Goal: Complete application form

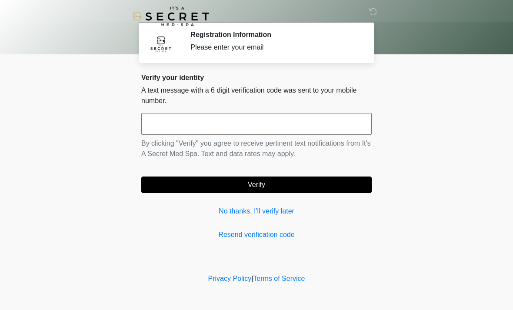
click at [259, 127] on input "text" at bounding box center [256, 124] width 230 height 22
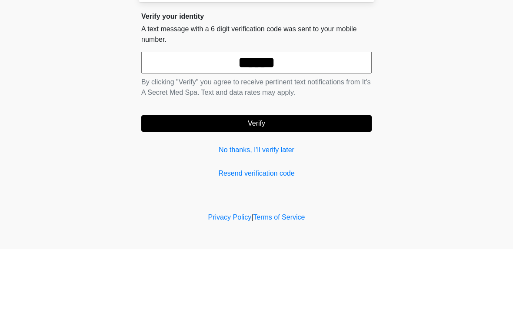
type input "******"
click at [293, 177] on button "Verify" at bounding box center [256, 185] width 230 height 17
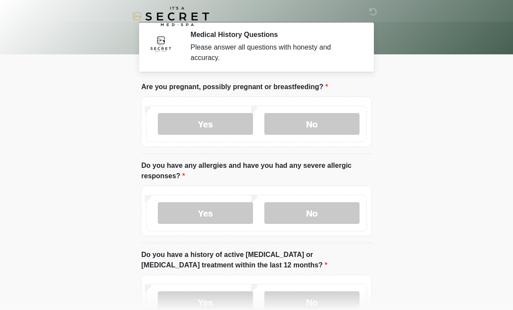
click at [319, 123] on label "No" at bounding box center [311, 124] width 95 height 22
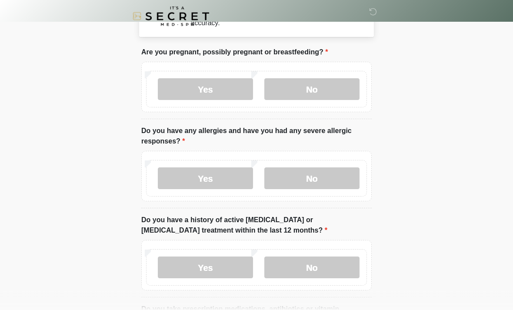
scroll to position [35, 0]
click at [323, 175] on label "No" at bounding box center [311, 178] width 95 height 22
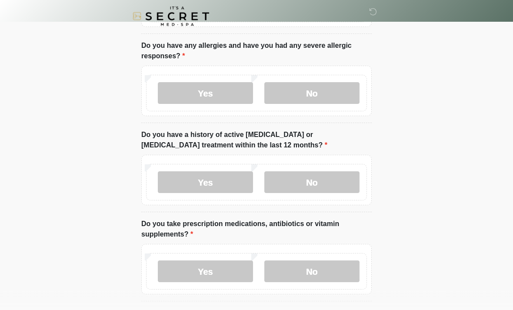
click at [323, 182] on label "No" at bounding box center [311, 183] width 95 height 22
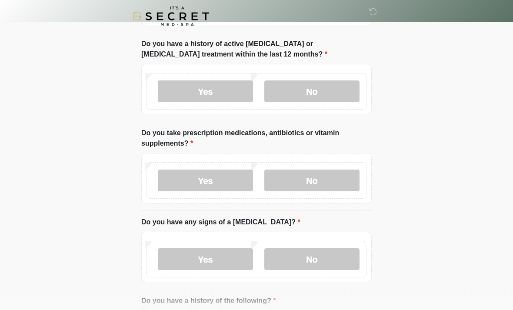
scroll to position [211, 0]
click at [327, 183] on label "No" at bounding box center [311, 181] width 95 height 22
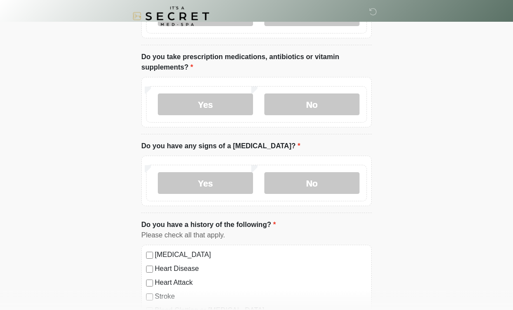
scroll to position [287, 0]
click at [327, 185] on label "No" at bounding box center [311, 183] width 95 height 22
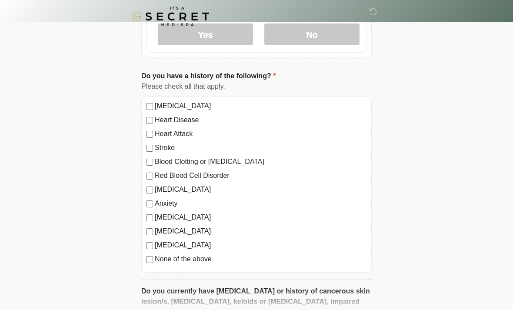
scroll to position [437, 0]
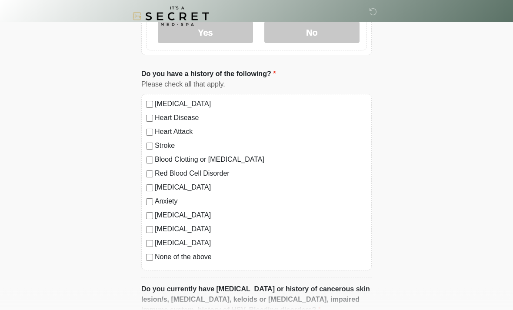
click at [205, 255] on label "None of the above" at bounding box center [261, 257] width 212 height 10
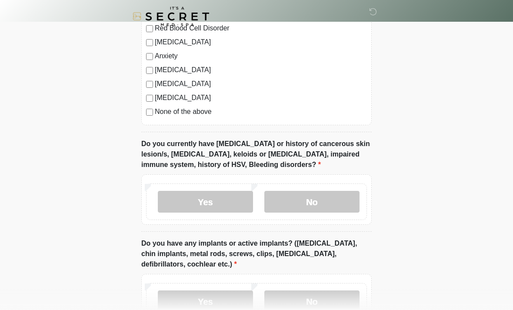
scroll to position [595, 0]
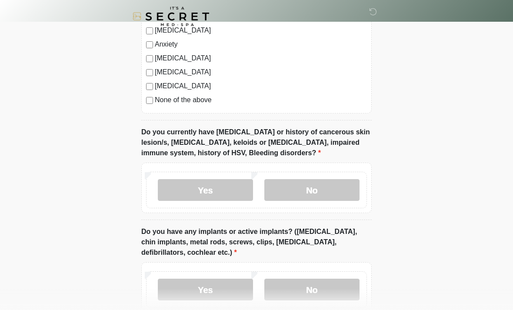
click at [322, 190] on label "No" at bounding box center [311, 190] width 95 height 22
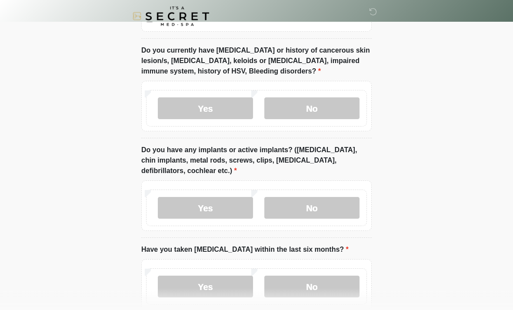
click at [313, 210] on label "No" at bounding box center [311, 208] width 95 height 22
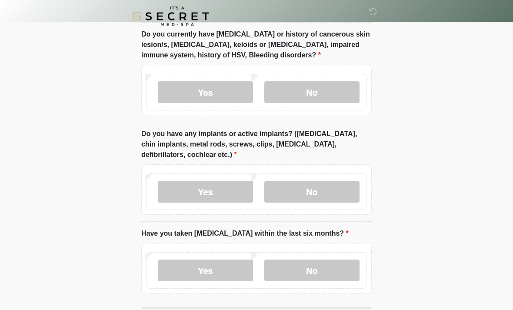
scroll to position [724, 0]
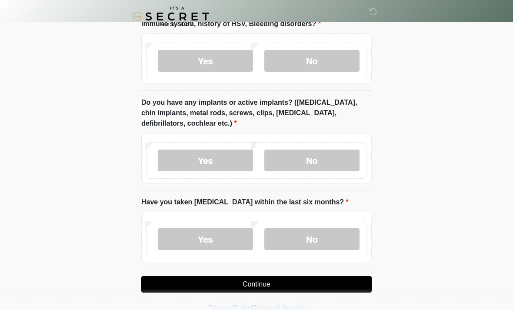
click at [324, 238] on label "No" at bounding box center [311, 239] width 95 height 22
click at [280, 285] on button "Continue" at bounding box center [256, 284] width 230 height 17
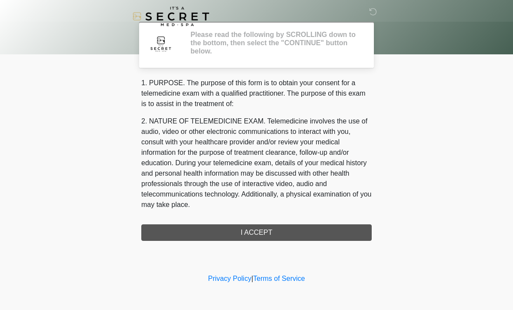
scroll to position [0, 0]
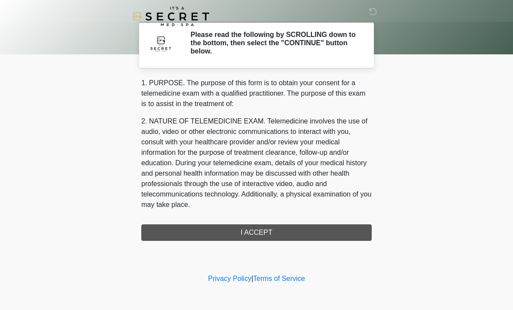
click at [265, 232] on div "1. PURPOSE. The purpose of this form is to obtain your consent for a telemedici…" at bounding box center [256, 159] width 230 height 163
click at [267, 233] on div "1. PURPOSE. The purpose of this form is to obtain your consent for a telemedici…" at bounding box center [256, 159] width 230 height 163
click at [253, 235] on div "1. PURPOSE. The purpose of this form is to obtain your consent for a telemedici…" at bounding box center [256, 159] width 230 height 163
click at [252, 230] on div "1. PURPOSE. The purpose of this form is to obtain your consent for a telemedici…" at bounding box center [256, 159] width 230 height 163
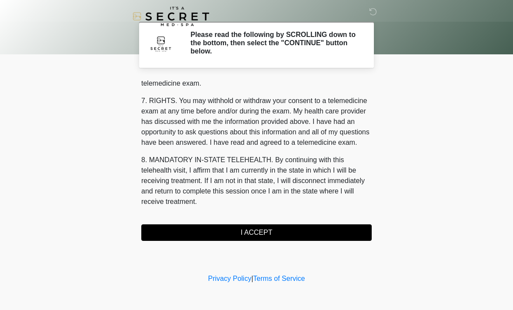
scroll to position [368, 0]
click at [310, 228] on button "I ACCEPT" at bounding box center [256, 232] width 230 height 17
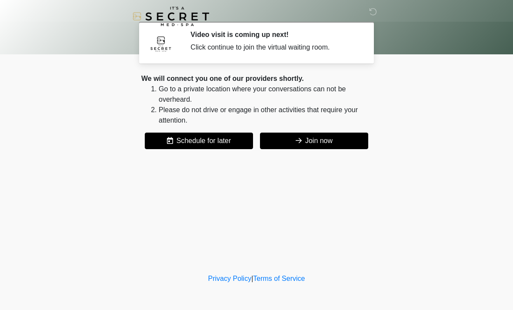
click at [343, 142] on button "Join now" at bounding box center [314, 141] width 108 height 17
